Goal: Transaction & Acquisition: Purchase product/service

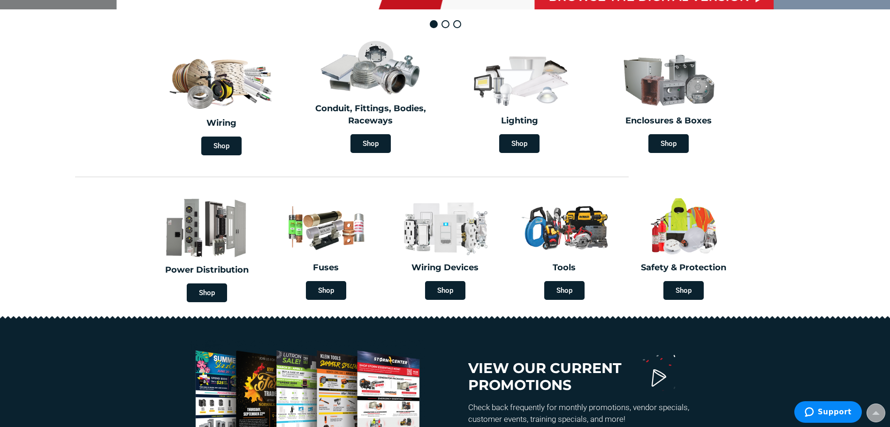
scroll to position [281, 0]
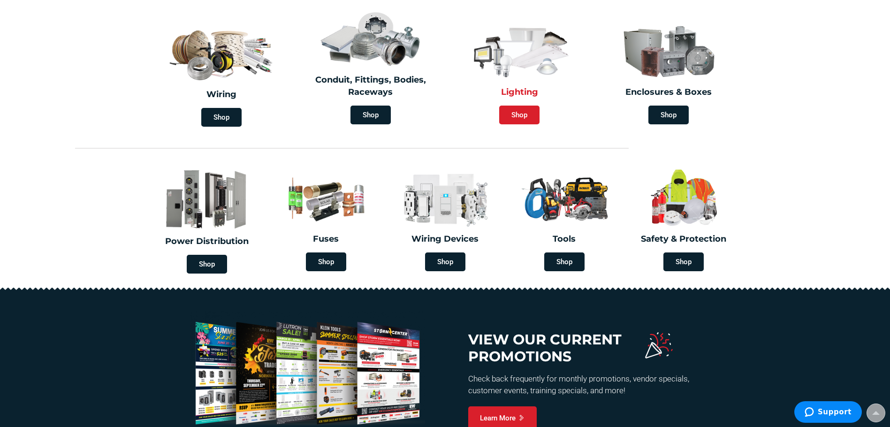
click at [525, 116] on span "Shop" at bounding box center [519, 115] width 40 height 19
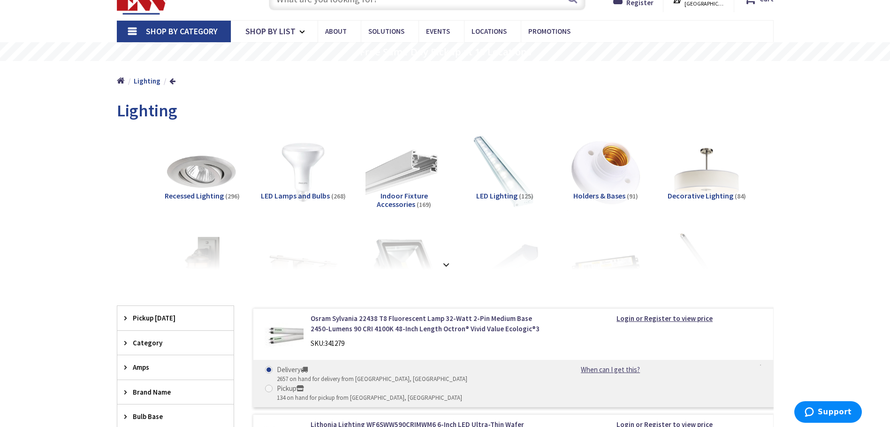
scroll to position [94, 0]
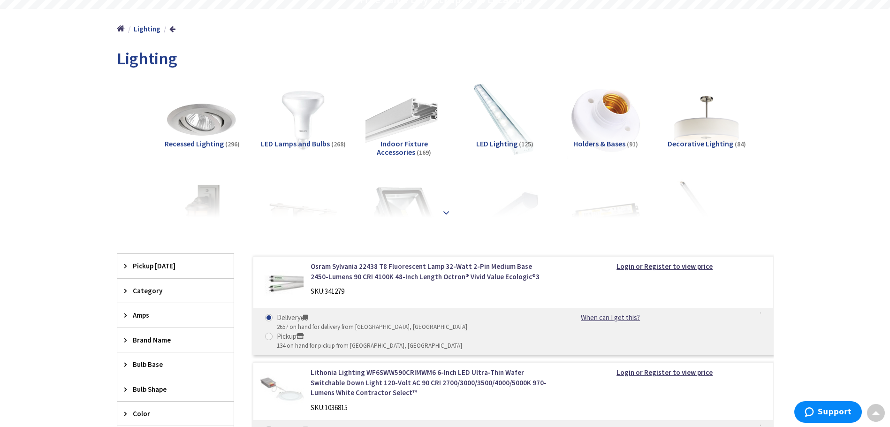
click at [446, 214] on strong at bounding box center [446, 212] width 11 height 10
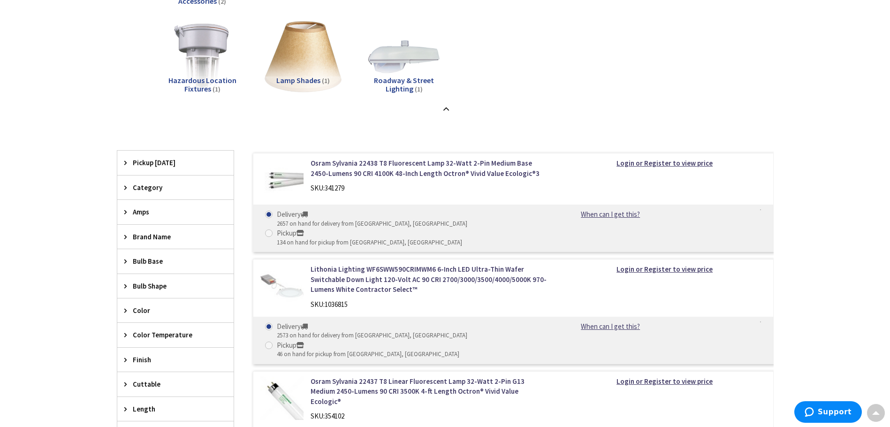
scroll to position [938, 0]
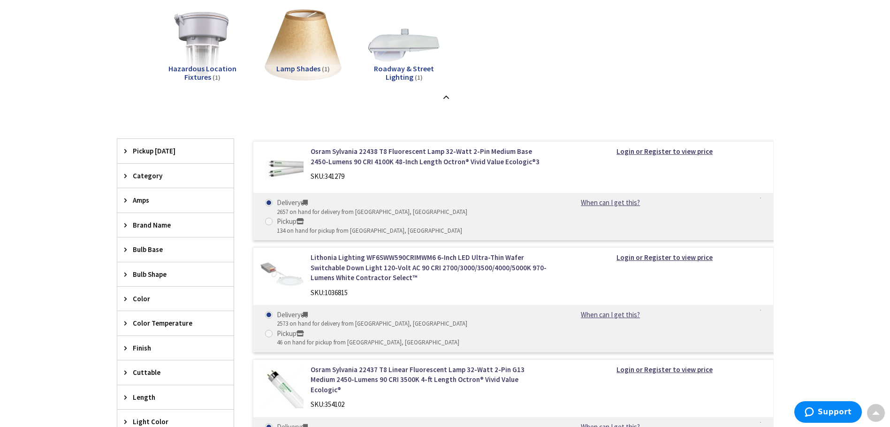
click at [122, 175] on div "Category" at bounding box center [175, 176] width 116 height 24
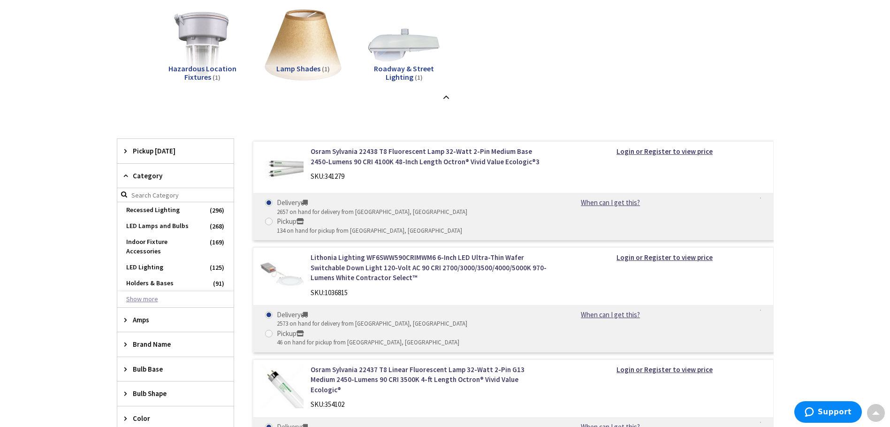
click at [149, 291] on button "Show more" at bounding box center [175, 299] width 116 height 16
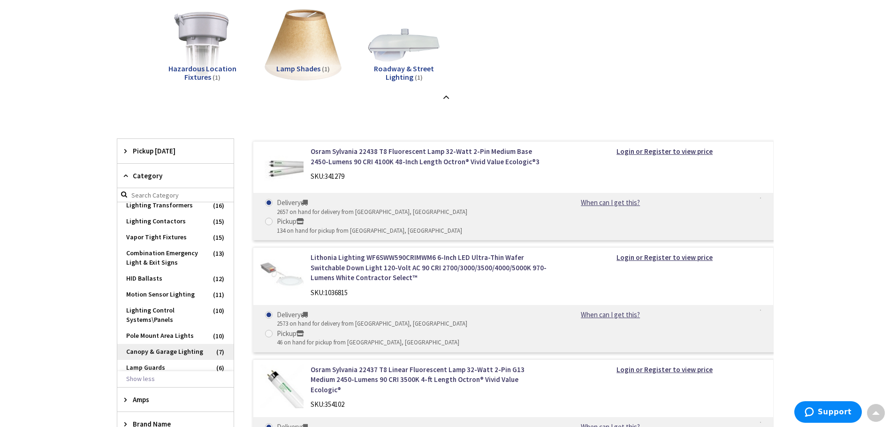
scroll to position [516, 0]
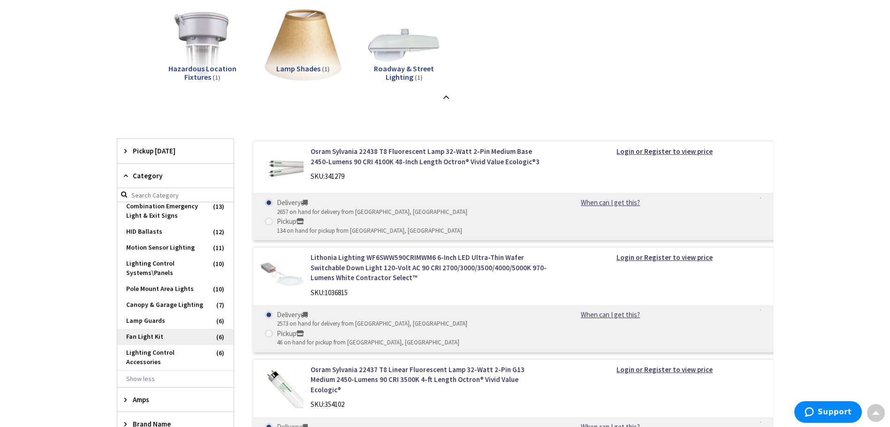
click at [148, 345] on span "Fan Light Kit" at bounding box center [175, 337] width 116 height 16
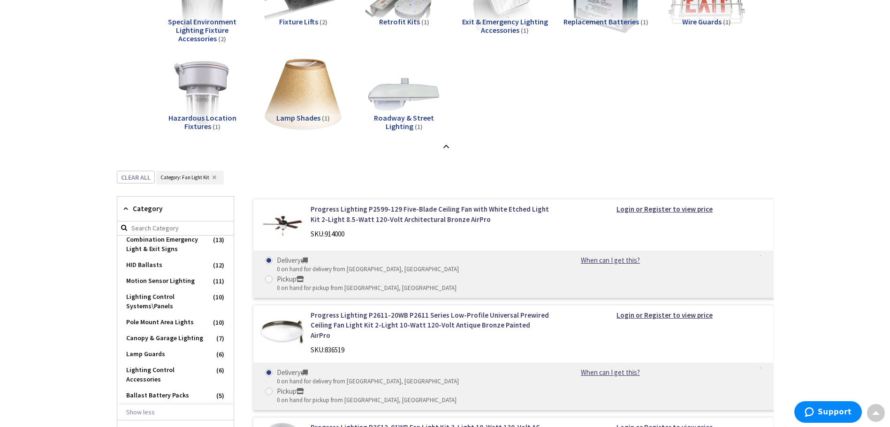
scroll to position [844, 0]
